Goal: Transaction & Acquisition: Purchase product/service

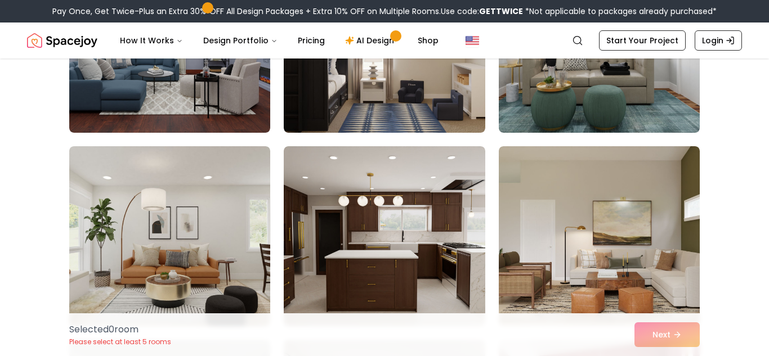
scroll to position [1210, 0]
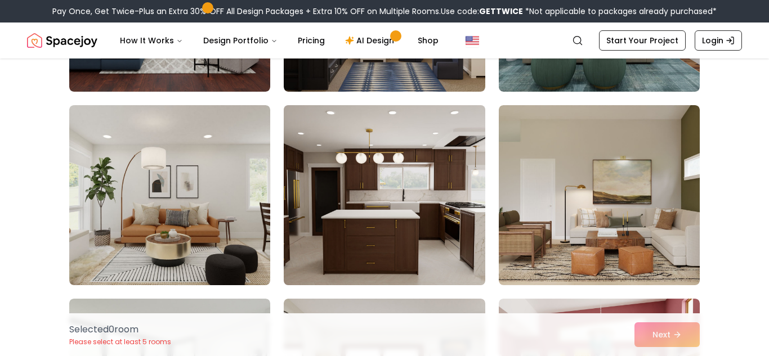
click at [419, 181] on img at bounding box center [384, 195] width 211 height 189
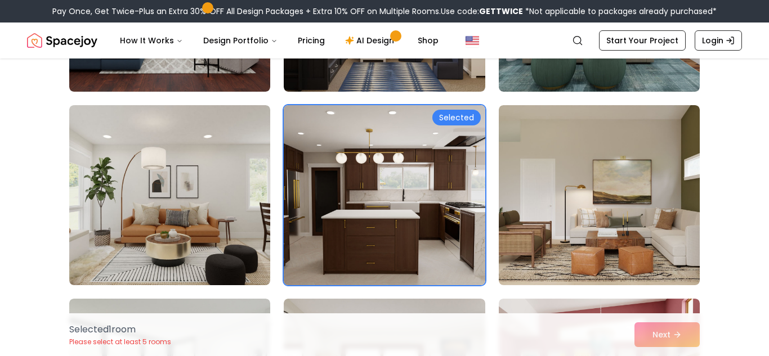
click at [419, 181] on img at bounding box center [384, 195] width 211 height 189
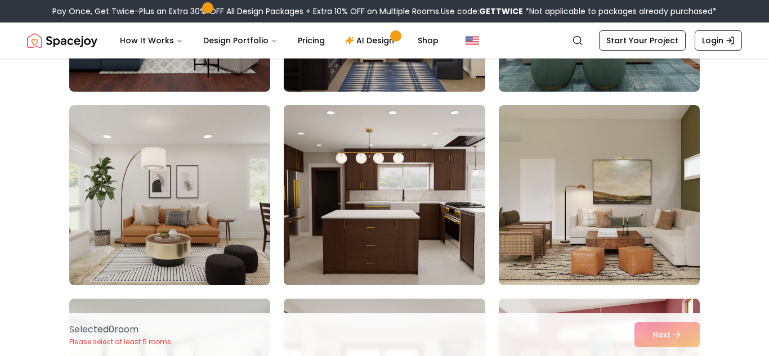
click at [419, 181] on img at bounding box center [384, 195] width 211 height 189
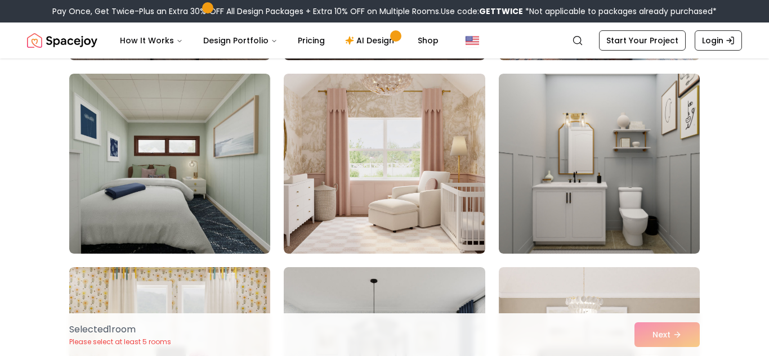
click at [419, 181] on img at bounding box center [384, 164] width 201 height 180
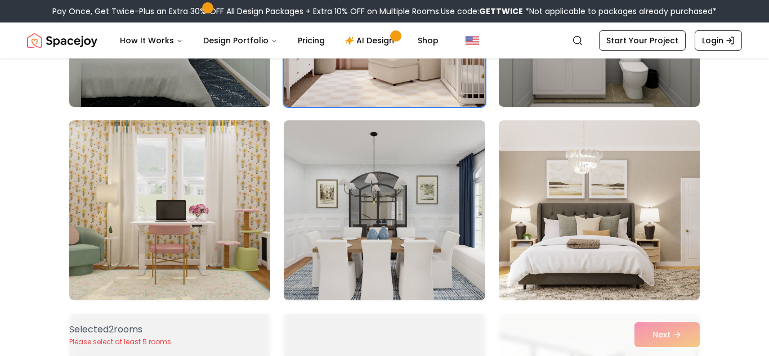
scroll to position [1774, 0]
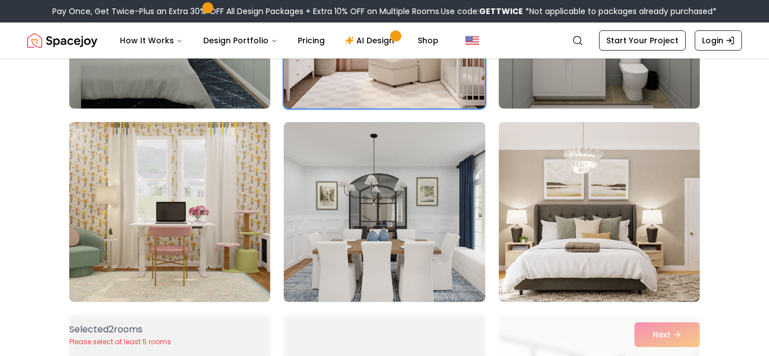
click at [608, 221] on img at bounding box center [599, 212] width 211 height 189
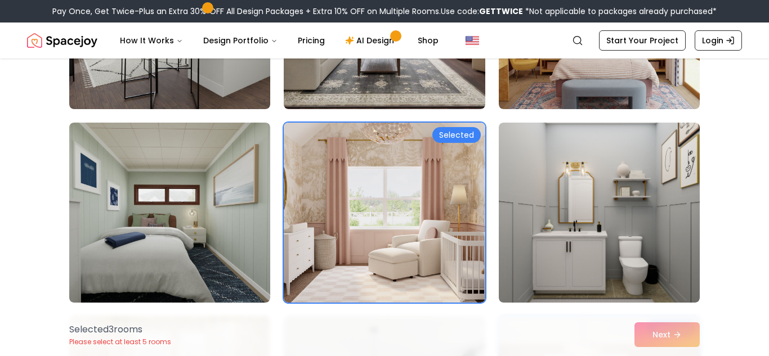
click at [608, 221] on img at bounding box center [599, 213] width 201 height 180
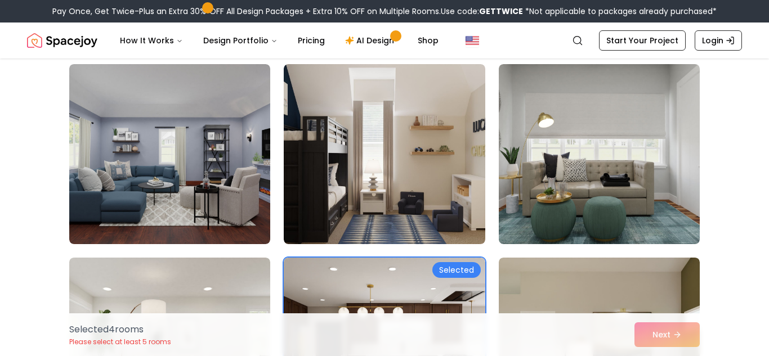
click at [472, 167] on img at bounding box center [384, 154] width 201 height 180
click at [657, 37] on link "Start Your Project" at bounding box center [642, 40] width 87 height 20
click at [675, 327] on button "Next" at bounding box center [666, 335] width 65 height 25
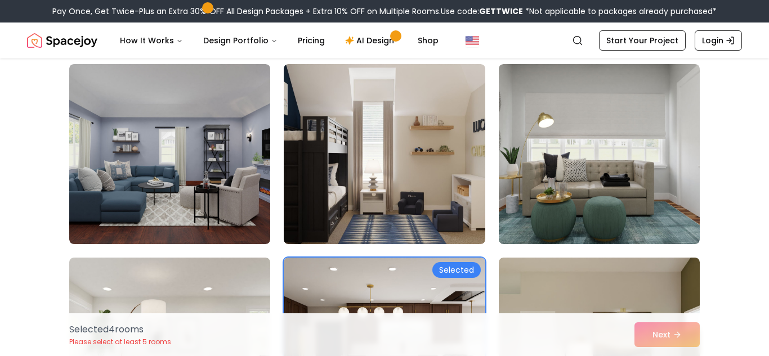
scroll to position [169, 0]
click button "Next"
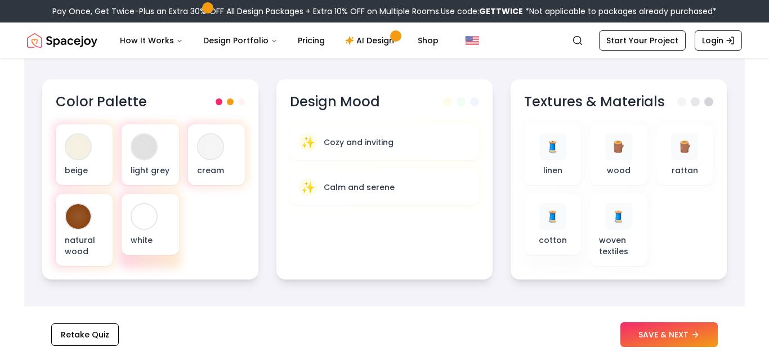
scroll to position [378, 0]
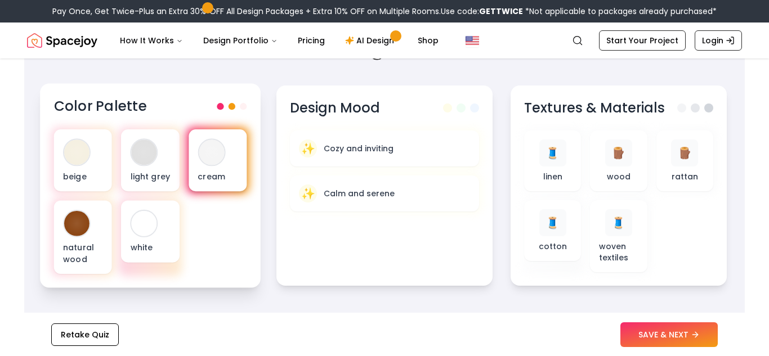
click at [195, 171] on div "cream" at bounding box center [218, 160] width 58 height 62
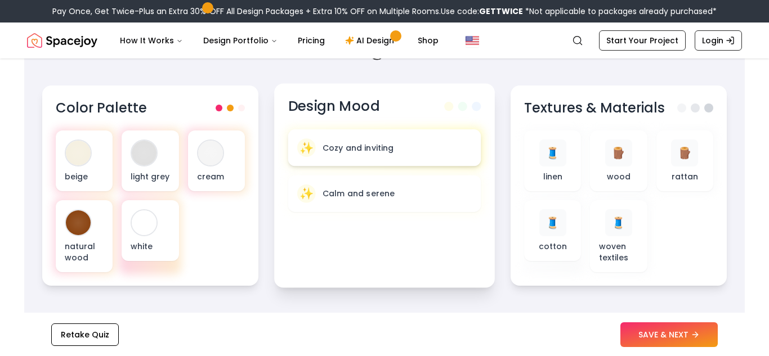
click at [407, 153] on div "✨ Cozy and inviting" at bounding box center [384, 147] width 175 height 19
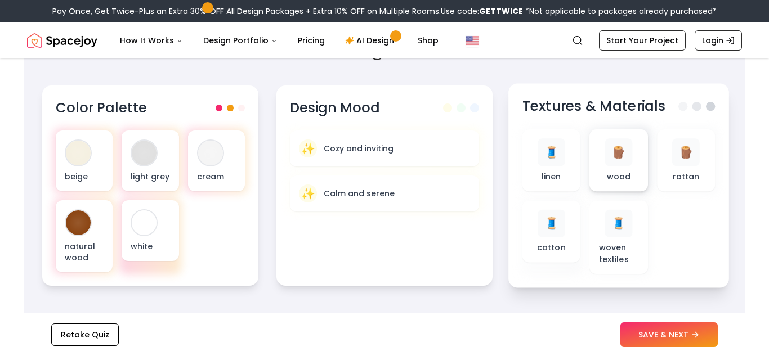
click at [599, 182] on div "🪵 wood" at bounding box center [619, 160] width 40 height 44
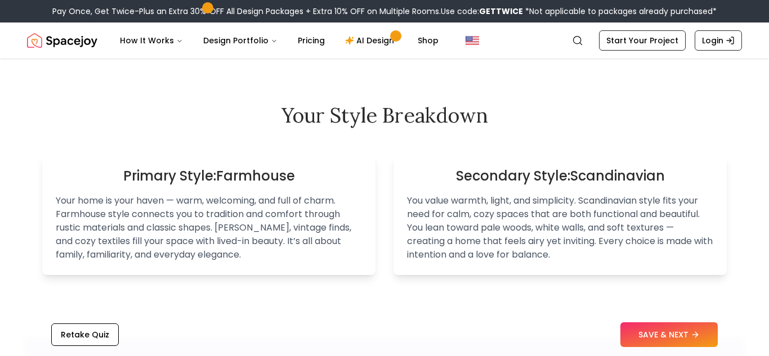
scroll to position [648, 0]
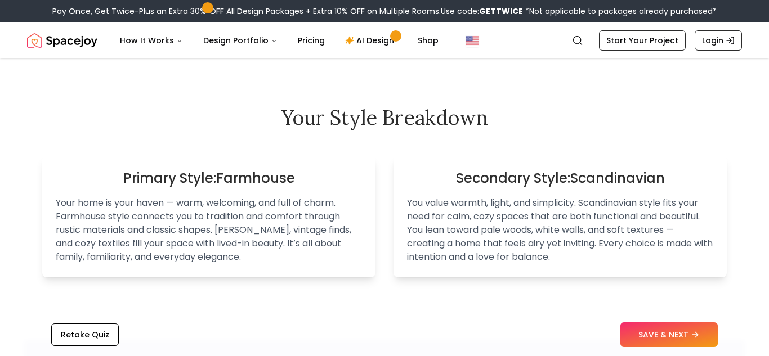
click at [295, 171] on h3 "Primary Style: Farmhouse" at bounding box center [209, 178] width 306 height 18
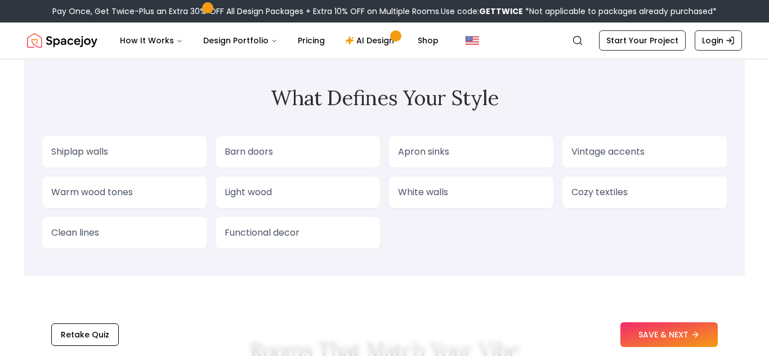
scroll to position [928, 0]
click at [651, 156] on p "Vintage accents" at bounding box center [644, 153] width 146 height 14
click at [604, 227] on div "Shiplap walls Barn doors Apron sinks Vintage accents Warm wood tones Light wood…" at bounding box center [384, 193] width 685 height 113
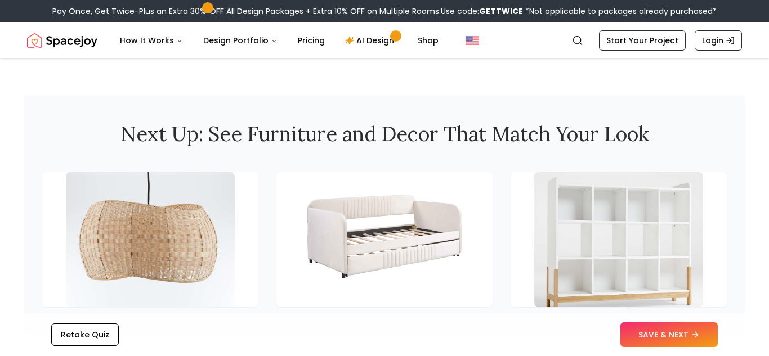
scroll to position [1480, 0]
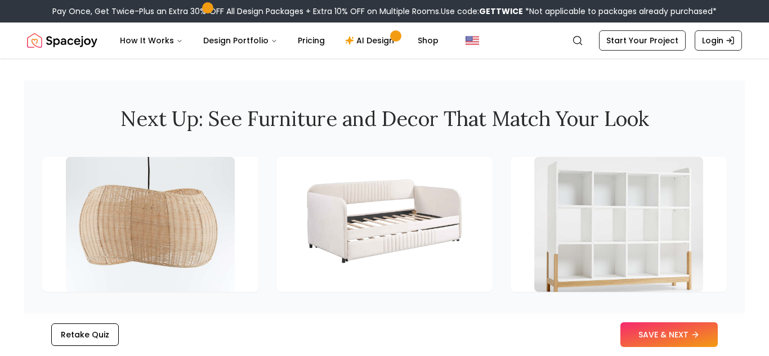
click at [604, 227] on img at bounding box center [618, 224] width 169 height 135
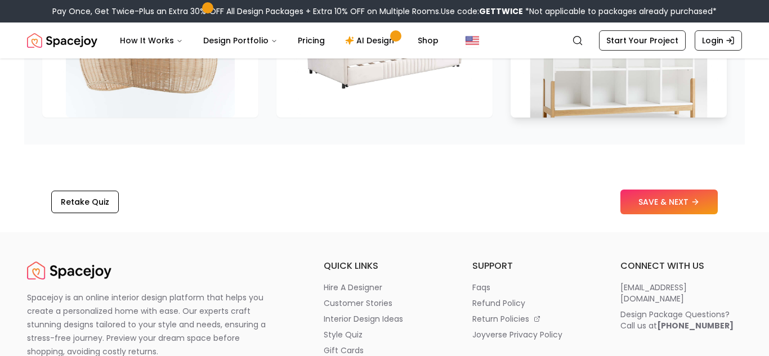
scroll to position [1650, 0]
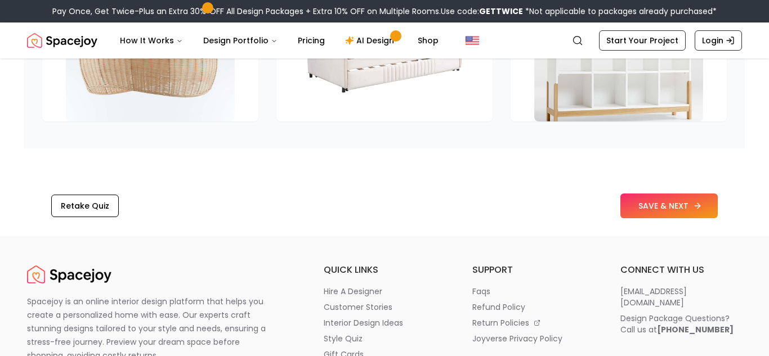
click at [681, 199] on button "SAVE & NEXT" at bounding box center [668, 206] width 97 height 25
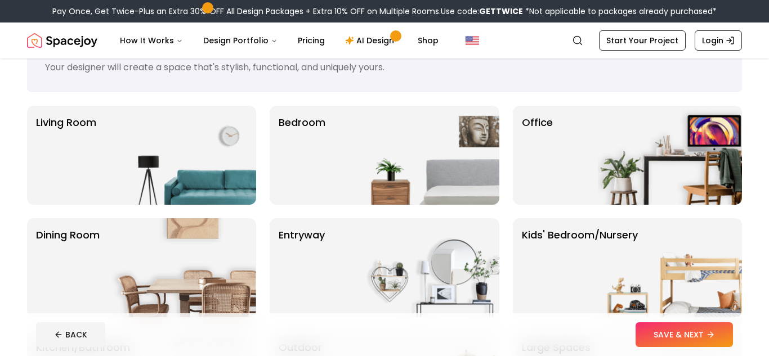
scroll to position [47, 0]
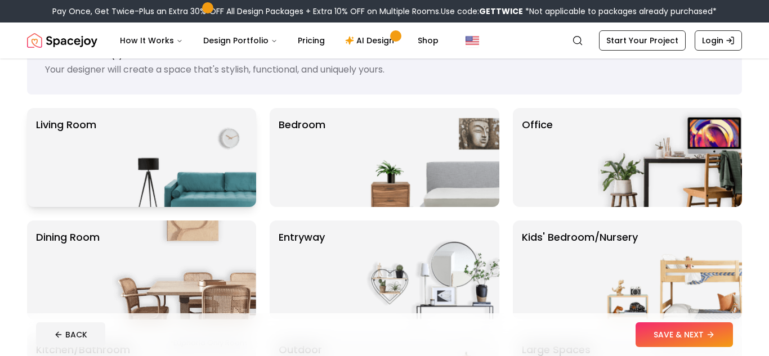
click at [199, 134] on img at bounding box center [184, 157] width 144 height 99
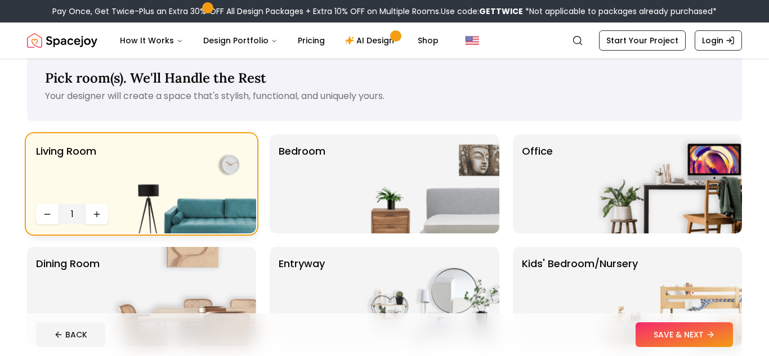
scroll to position [19, 0]
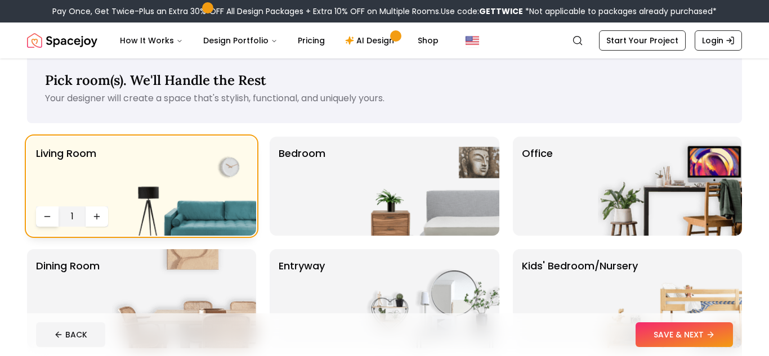
click at [43, 212] on icon "Decrease quantity" at bounding box center [47, 216] width 9 height 9
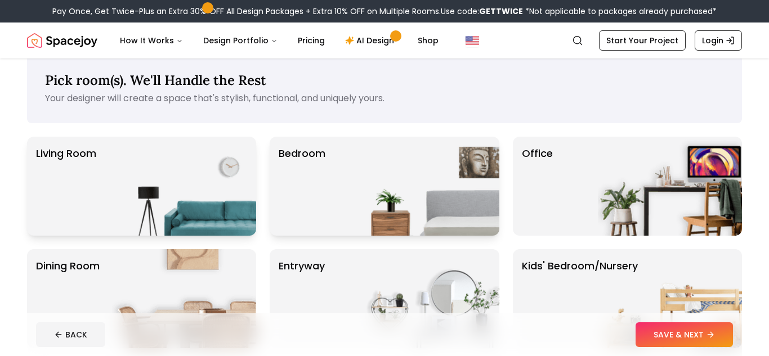
click at [397, 184] on img at bounding box center [427, 186] width 144 height 99
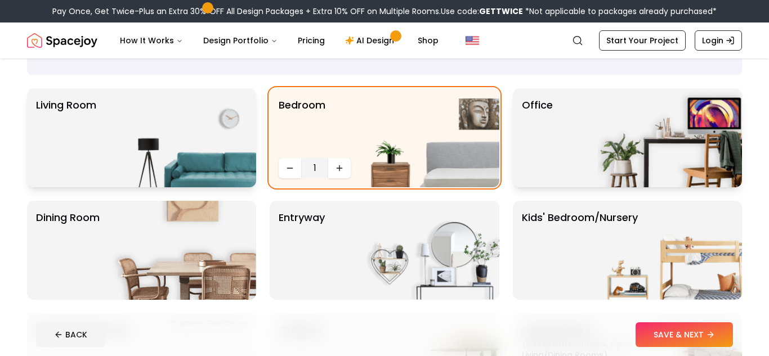
scroll to position [63, 0]
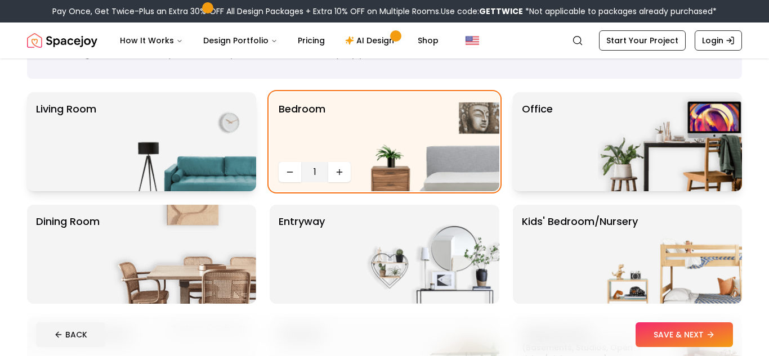
click at [560, 186] on div "Office" at bounding box center [627, 141] width 229 height 99
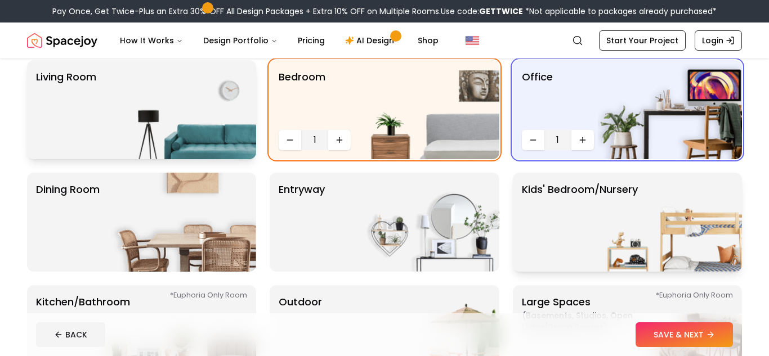
scroll to position [94, 0]
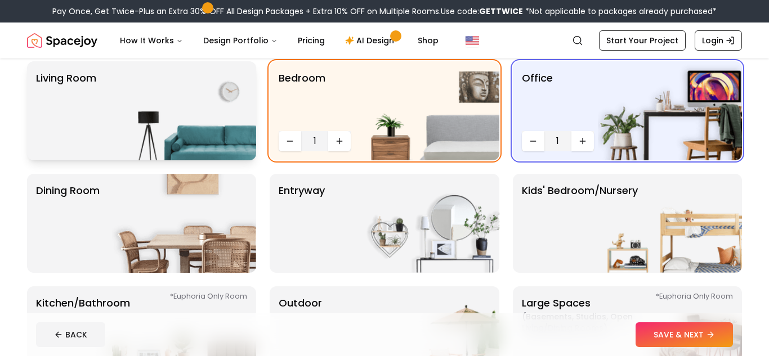
click at [184, 114] on img at bounding box center [184, 110] width 144 height 99
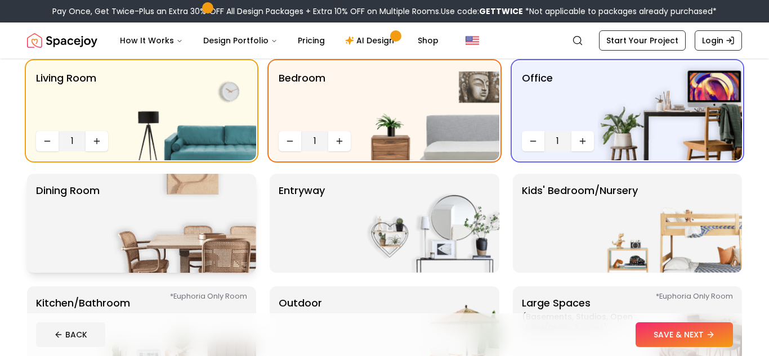
click at [230, 240] on img at bounding box center [184, 223] width 144 height 99
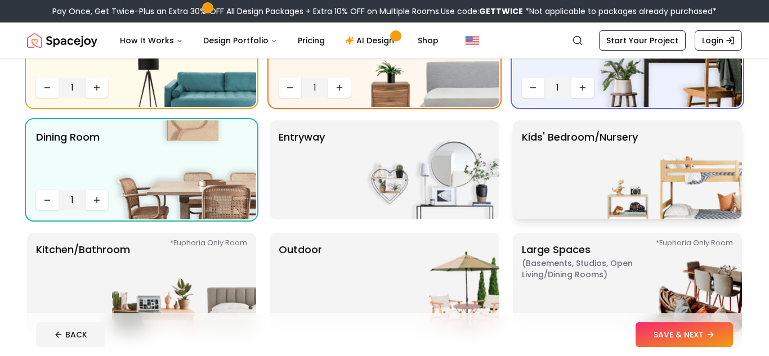
click at [585, 149] on p "Kids' Bedroom/Nursery" at bounding box center [580, 169] width 116 height 81
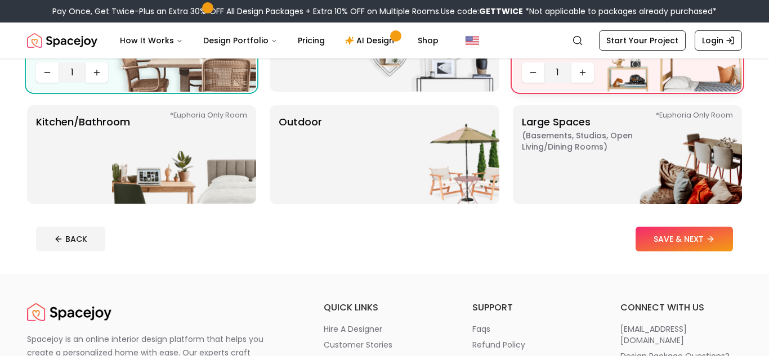
scroll to position [272, 0]
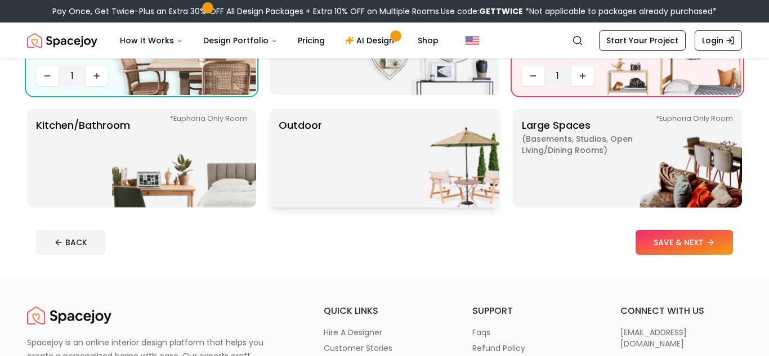
click at [432, 160] on img at bounding box center [427, 158] width 144 height 99
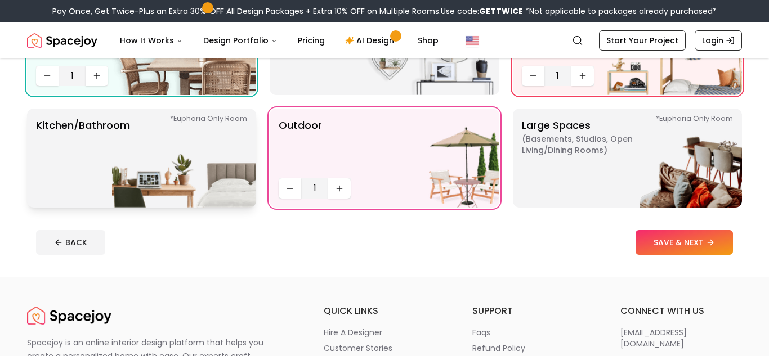
click at [210, 154] on img at bounding box center [184, 158] width 144 height 99
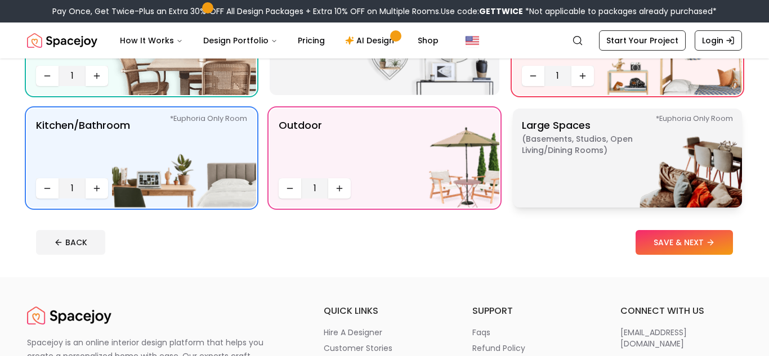
click at [547, 173] on p "Large Spaces ( Basements, Studios, Open living/dining rooms ) *Euphoria Only Ro…" at bounding box center [592, 158] width 141 height 81
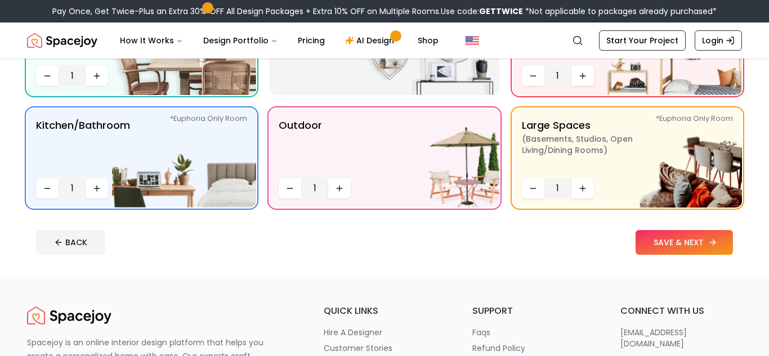
click at [641, 235] on button "SAVE & NEXT" at bounding box center [684, 242] width 97 height 25
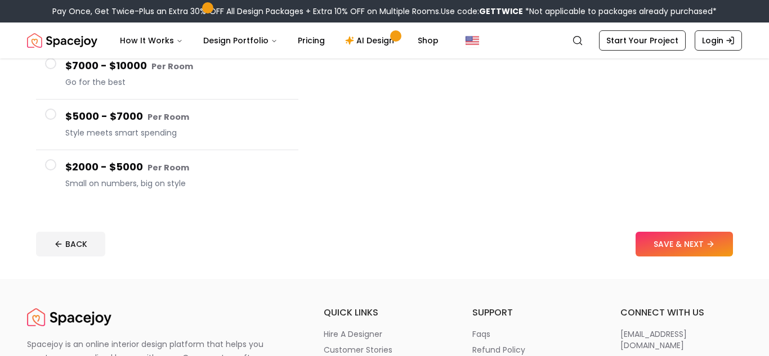
scroll to position [229, 0]
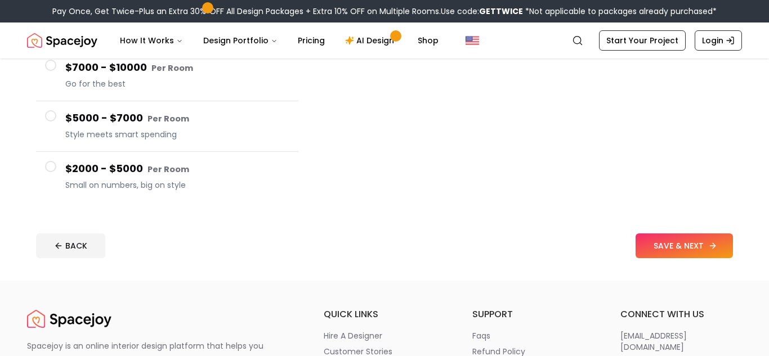
click at [712, 239] on button "SAVE & NEXT" at bounding box center [684, 246] width 97 height 25
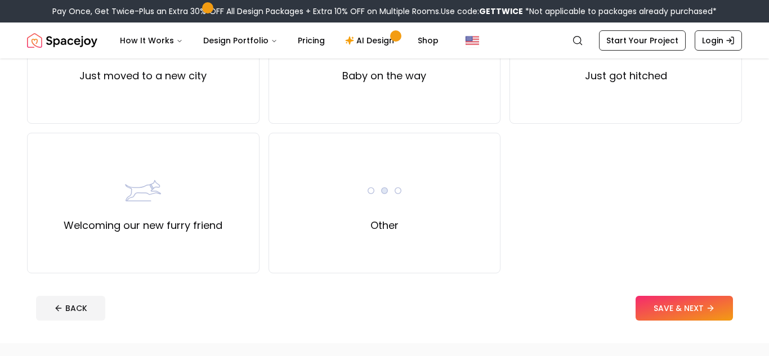
scroll to position [473, 0]
click at [427, 183] on div "Other" at bounding box center [385, 202] width 232 height 141
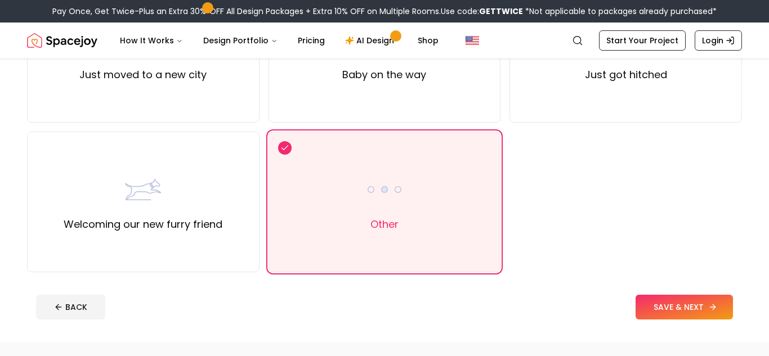
click at [664, 306] on button "SAVE & NEXT" at bounding box center [684, 307] width 97 height 25
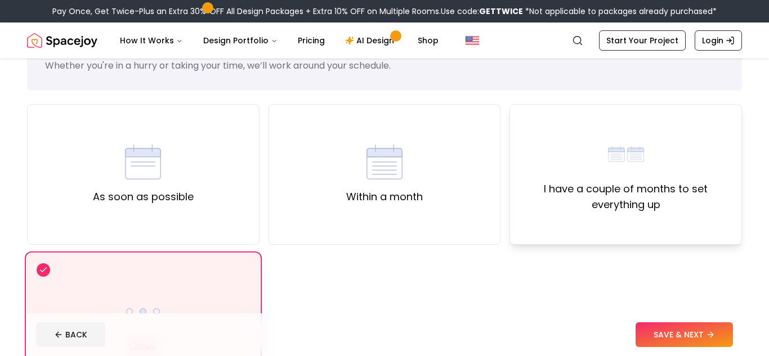
click at [595, 202] on label "I have a couple of months to set everything up" at bounding box center [625, 197] width 213 height 32
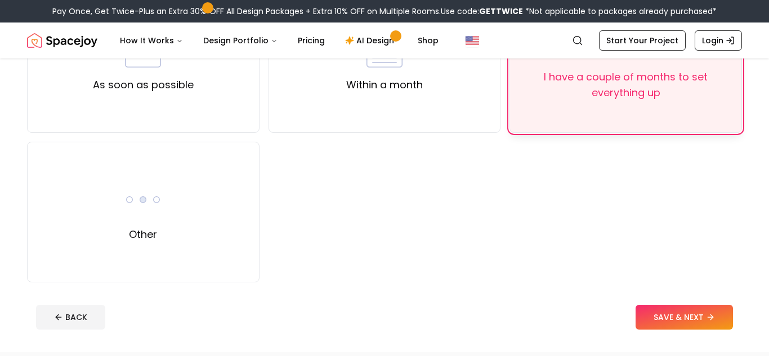
scroll to position [162, 0]
click at [659, 313] on button "SAVE & NEXT" at bounding box center [684, 318] width 97 height 25
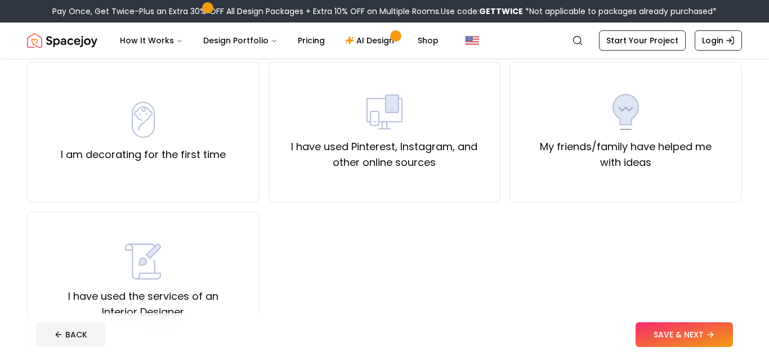
scroll to position [95, 0]
click at [185, 165] on div "I am decorating for the first time" at bounding box center [143, 131] width 232 height 141
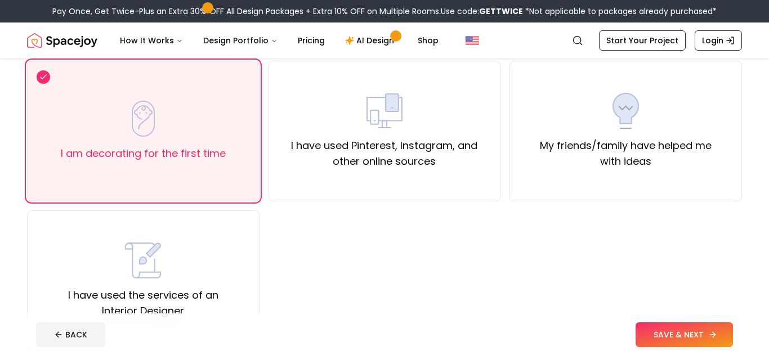
click at [647, 337] on button "SAVE & NEXT" at bounding box center [684, 335] width 97 height 25
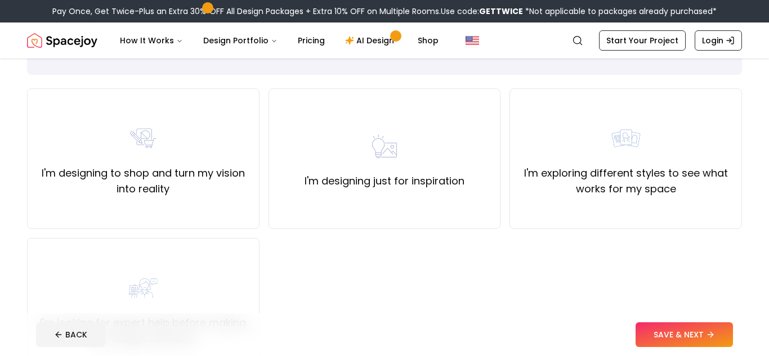
scroll to position [66, 0]
click at [401, 154] on img at bounding box center [384, 147] width 36 height 36
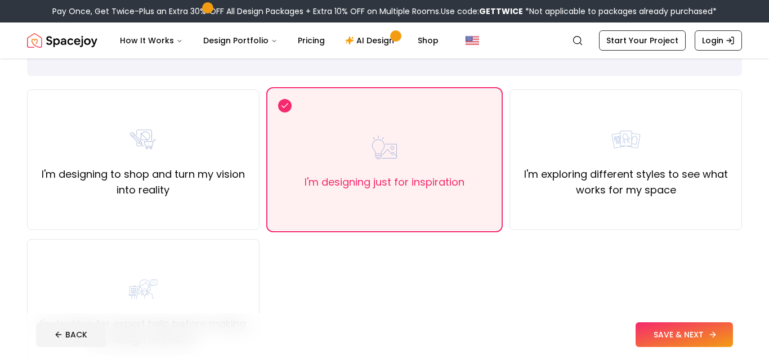
click at [676, 333] on button "SAVE & NEXT" at bounding box center [684, 335] width 97 height 25
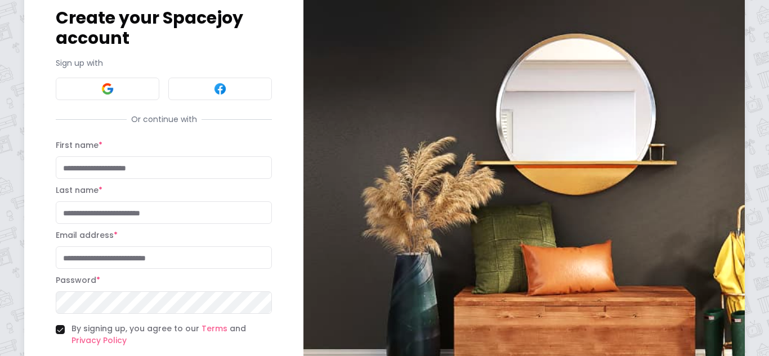
scroll to position [49, 0]
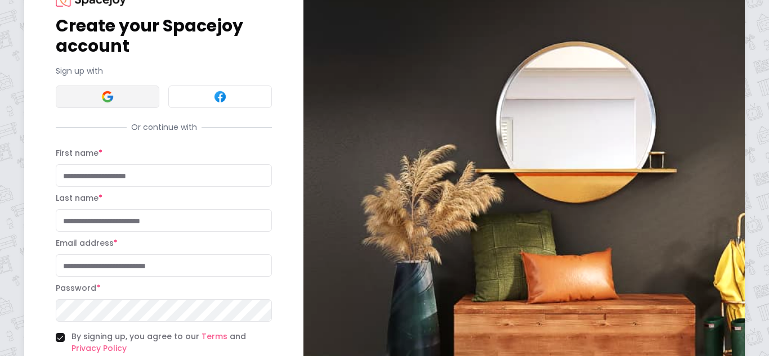
click at [93, 106] on button at bounding box center [108, 97] width 104 height 23
